Goal: Transaction & Acquisition: Purchase product/service

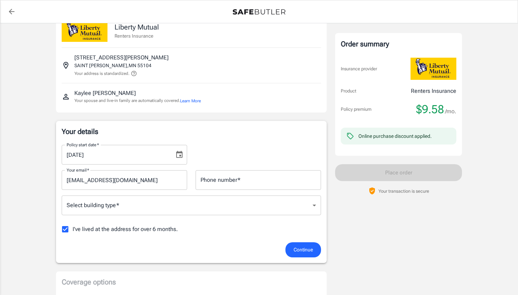
scroll to position [20, 0]
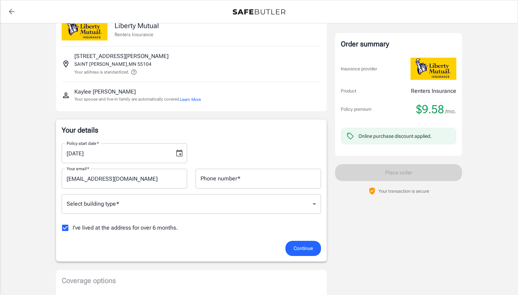
click at [67, 226] on input "I've lived at the address for over 6 months." at bounding box center [65, 228] width 15 height 15
checkbox input "false"
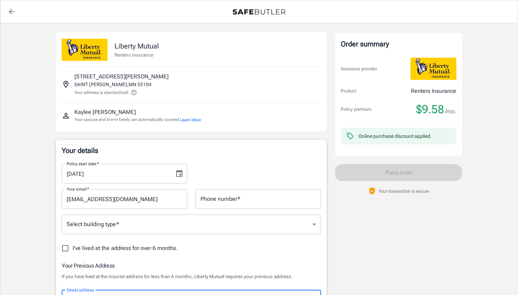
scroll to position [0, 0]
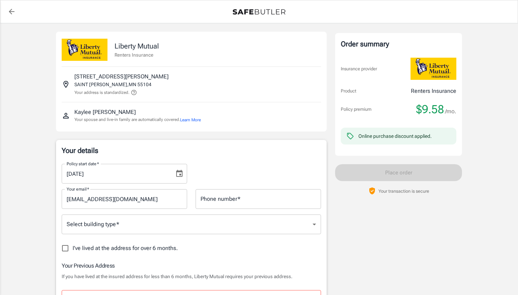
click at [137, 95] on icon at bounding box center [134, 92] width 6 height 6
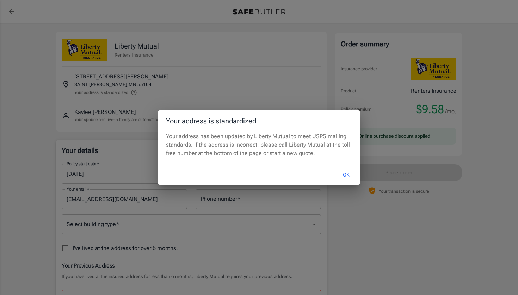
click at [345, 178] on button "OK" at bounding box center [346, 175] width 23 height 15
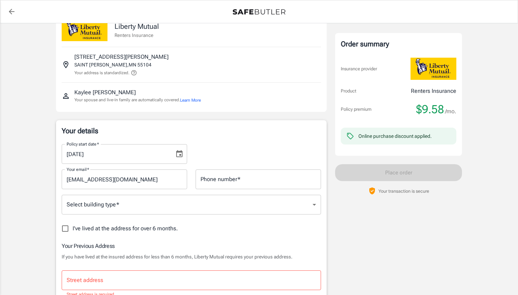
scroll to position [29, 0]
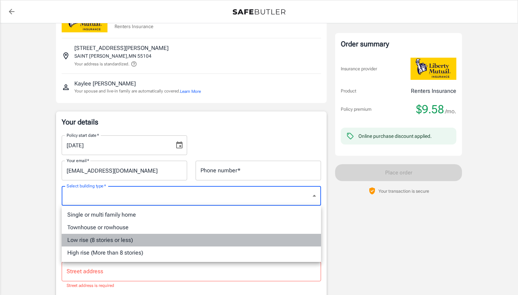
click at [152, 243] on li "Low rise (8 stories or less)" at bounding box center [191, 240] width 259 height 13
type input "lowrise"
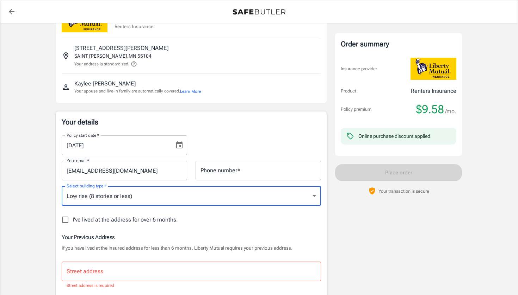
click at [142, 267] on input "Street address" at bounding box center [191, 271] width 253 height 13
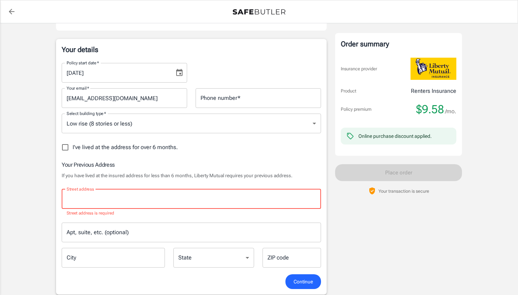
scroll to position [106, 0]
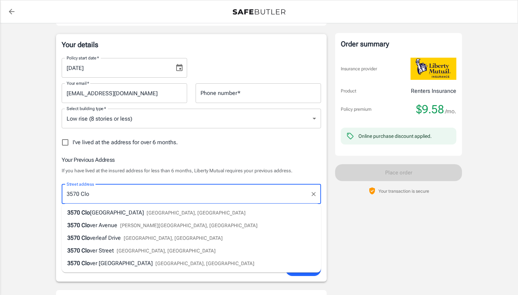
click at [151, 213] on span "[GEOGRAPHIC_DATA], [GEOGRAPHIC_DATA]" at bounding box center [196, 213] width 99 height 6
type input "[STREET_ADDRESS][PERSON_NAME]"
type input "[GEOGRAPHIC_DATA]"
select select "MN"
type input "55076"
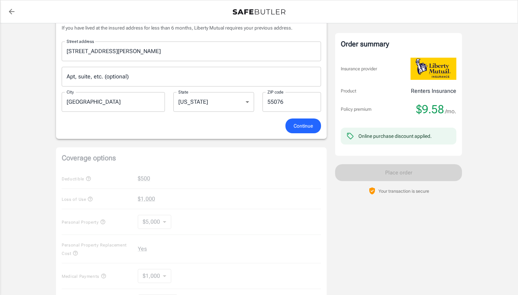
scroll to position [253, 0]
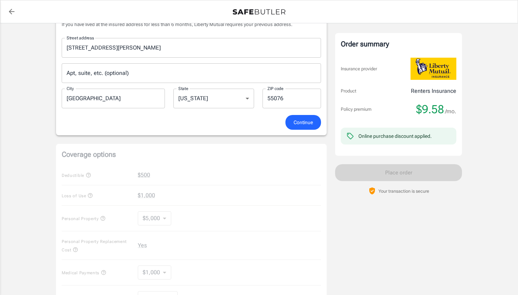
click at [294, 120] on span "Continue" at bounding box center [302, 122] width 19 height 9
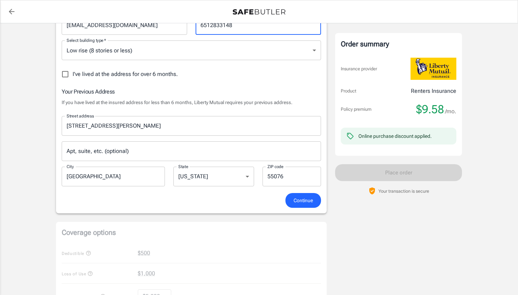
scroll to position [213, 0]
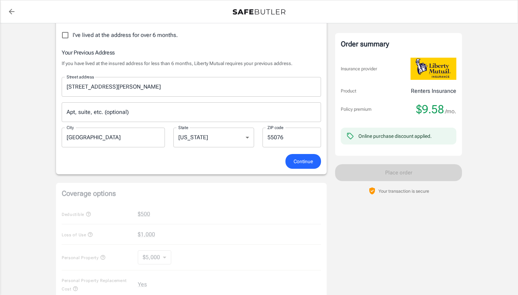
type input "6512833148"
click at [306, 163] on span "Continue" at bounding box center [302, 161] width 19 height 9
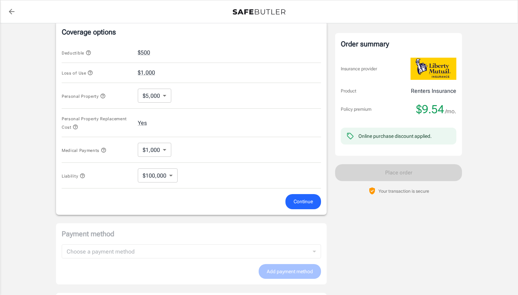
scroll to position [298, 0]
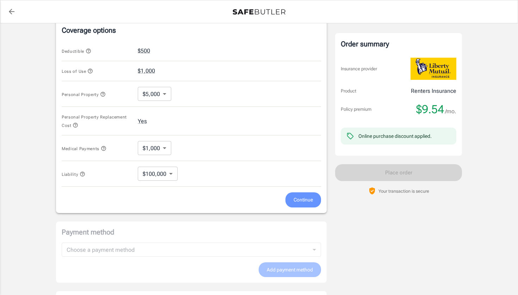
click at [298, 200] on span "Continue" at bounding box center [302, 200] width 19 height 9
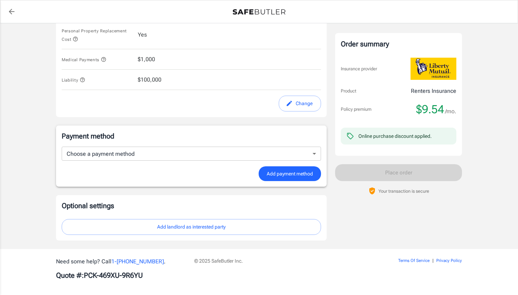
scroll to position [381, 0]
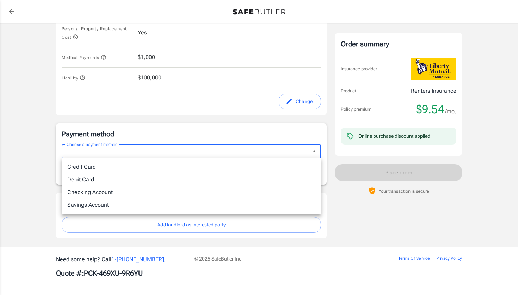
click at [309, 148] on div at bounding box center [259, 147] width 518 height 295
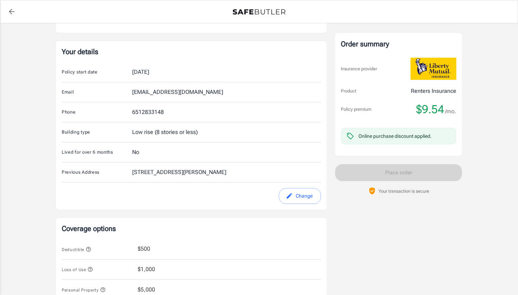
scroll to position [51, 0]
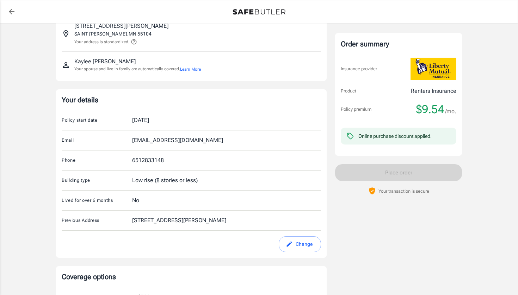
click at [382, 138] on div "Online purchase discount applied." at bounding box center [394, 136] width 73 height 7
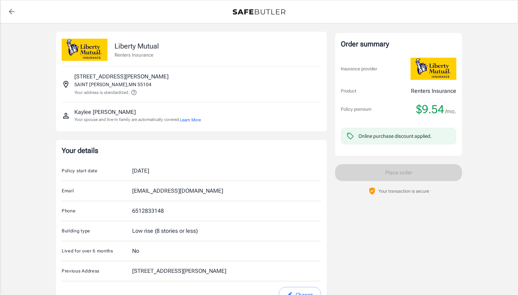
scroll to position [0, 0]
